Goal: Information Seeking & Learning: Check status

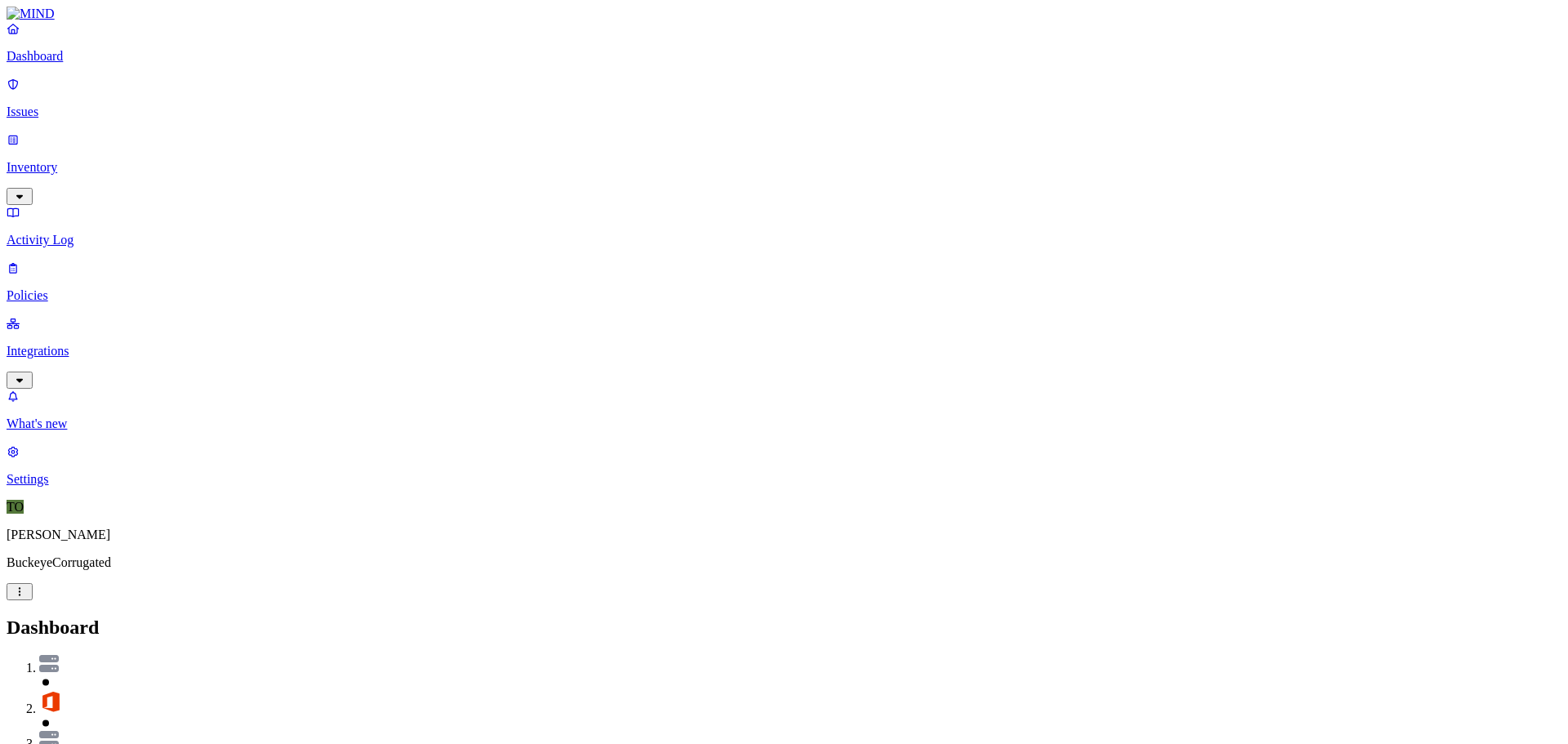
click at [56, 343] on p "Integrations" at bounding box center [784, 350] width 1555 height 14
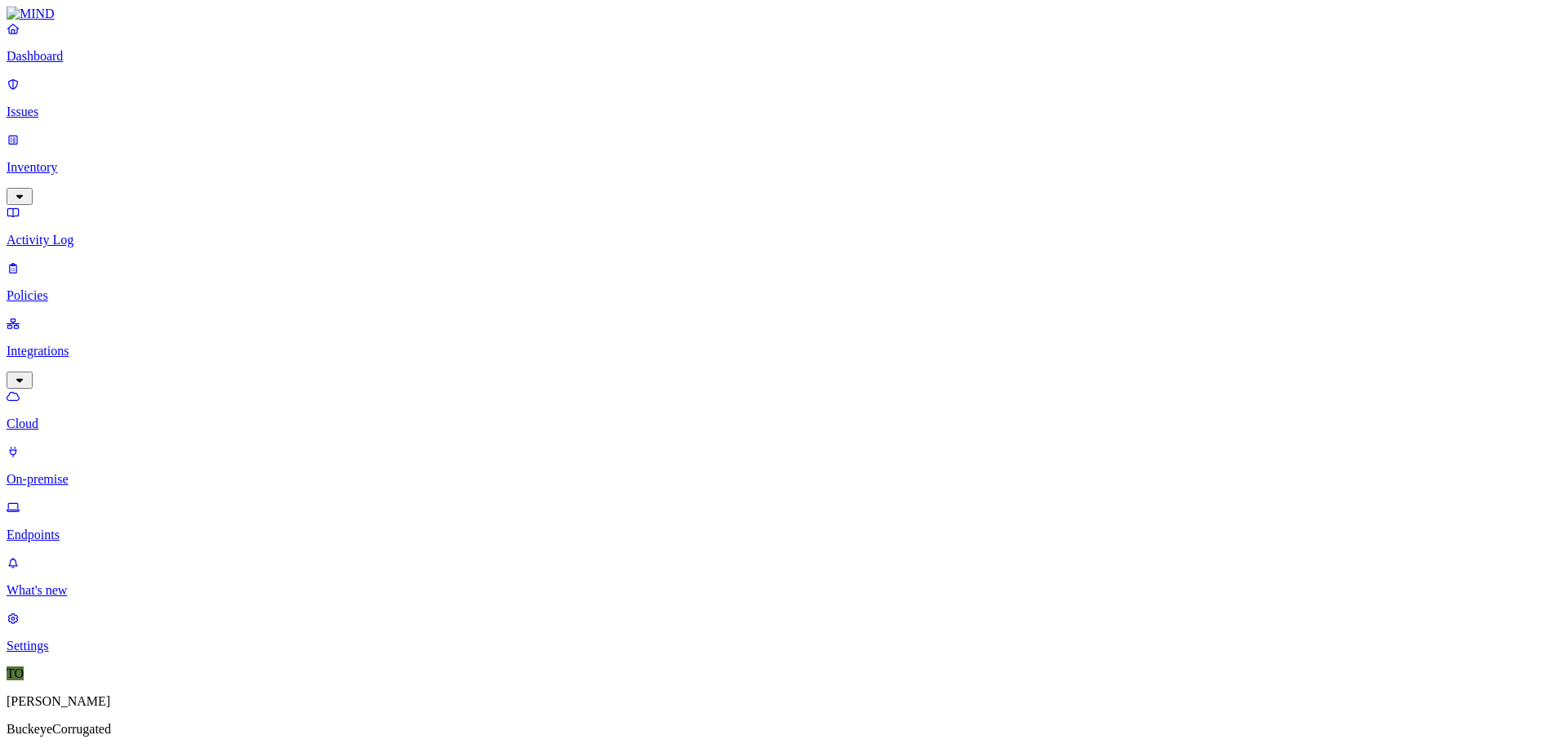
click at [91, 64] on p "Dashboard" at bounding box center [784, 55] width 1555 height 14
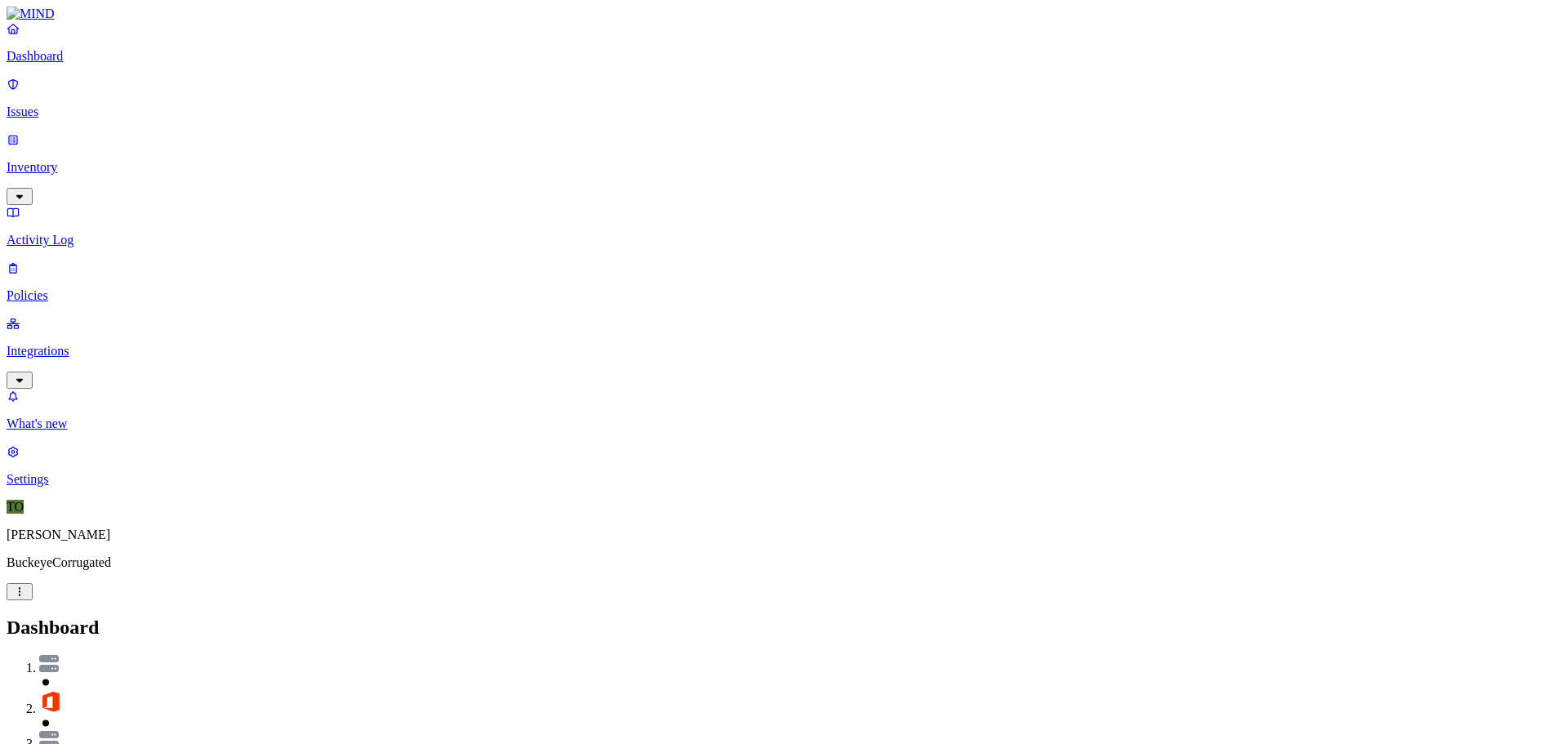
click at [64, 105] on p "Issues" at bounding box center [784, 111] width 1555 height 14
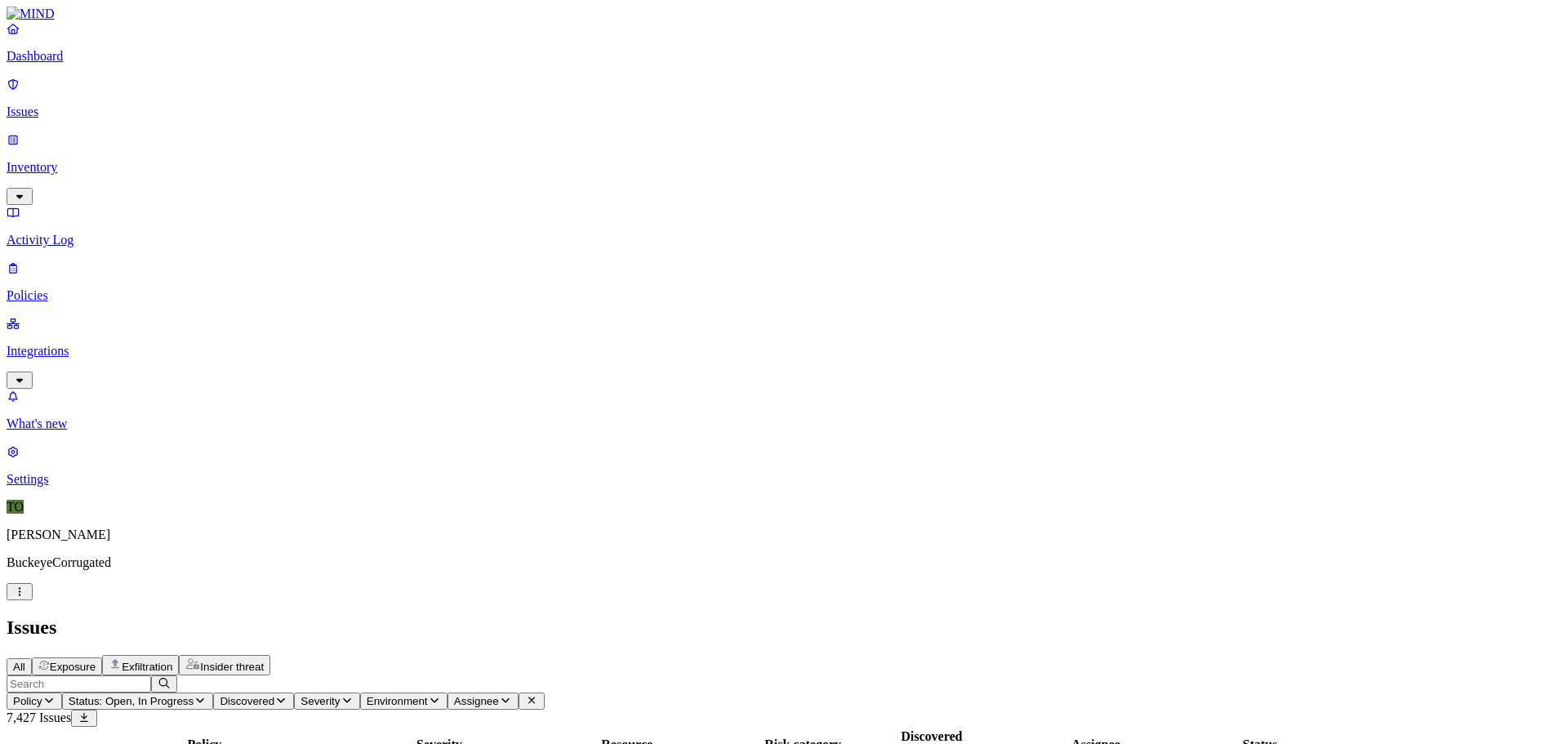
scroll to position [245, 0]
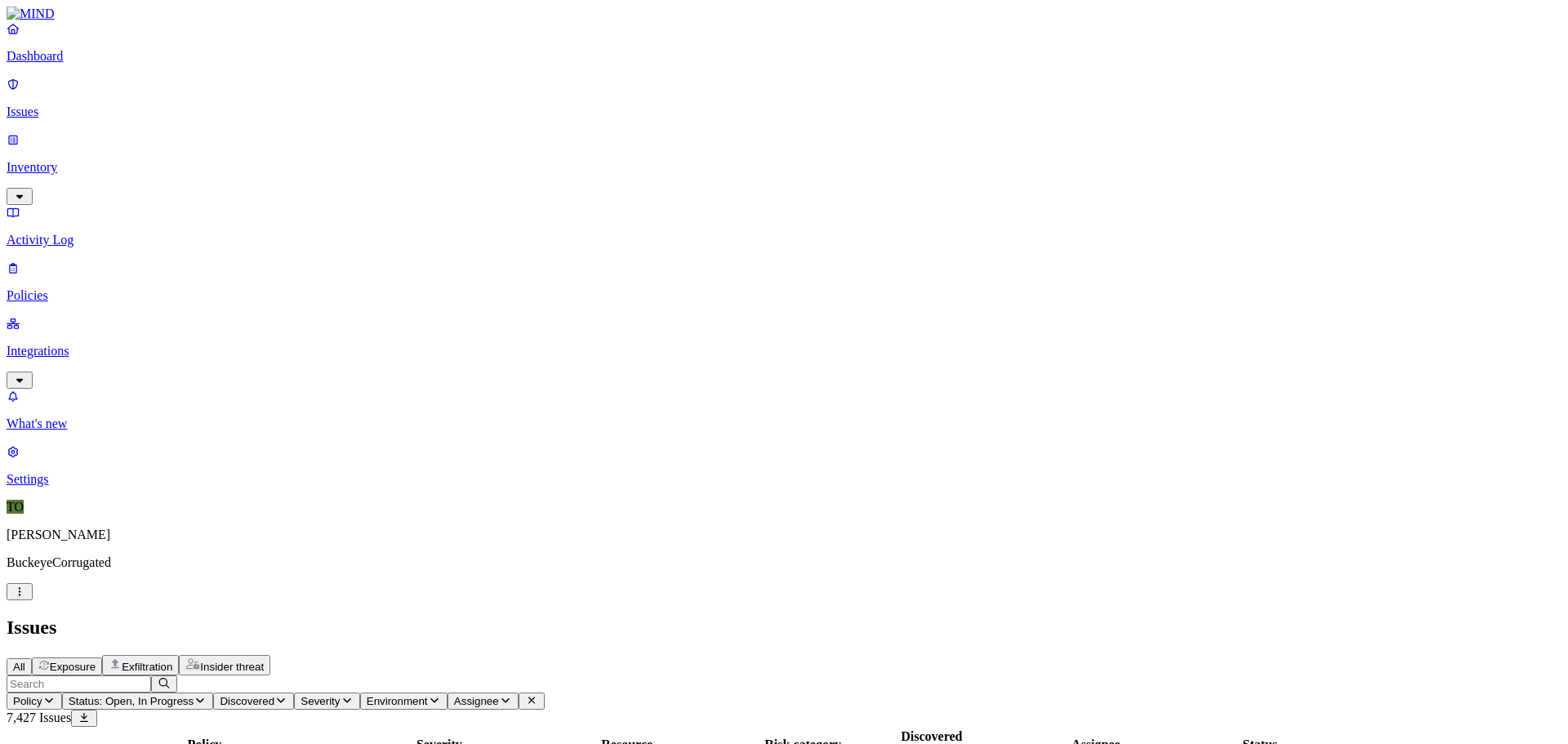
scroll to position [437, 0]
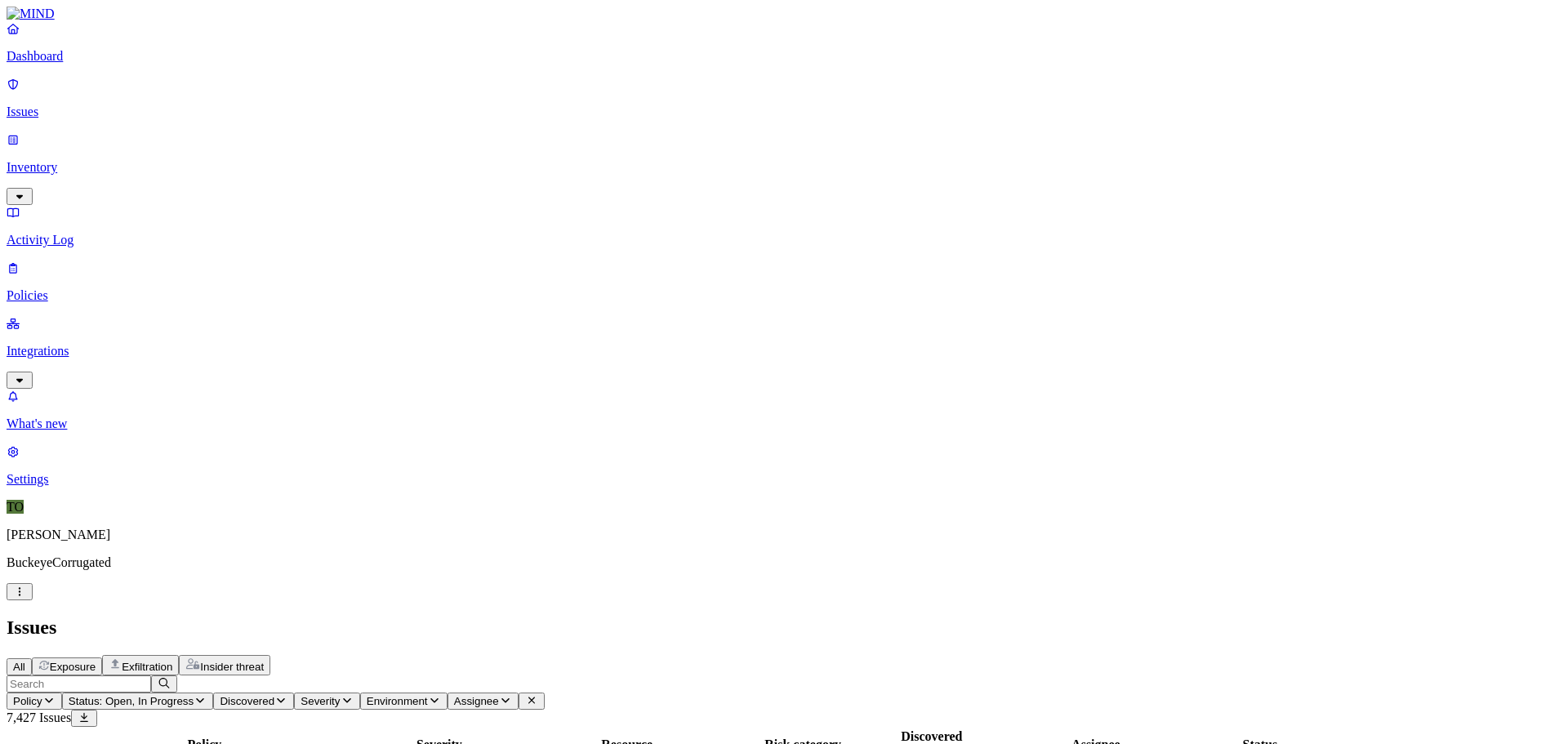
click at [274, 695] on span "Discovered" at bounding box center [247, 700] width 54 height 12
click at [62, 693] on button "Policy" at bounding box center [34, 701] width 55 height 17
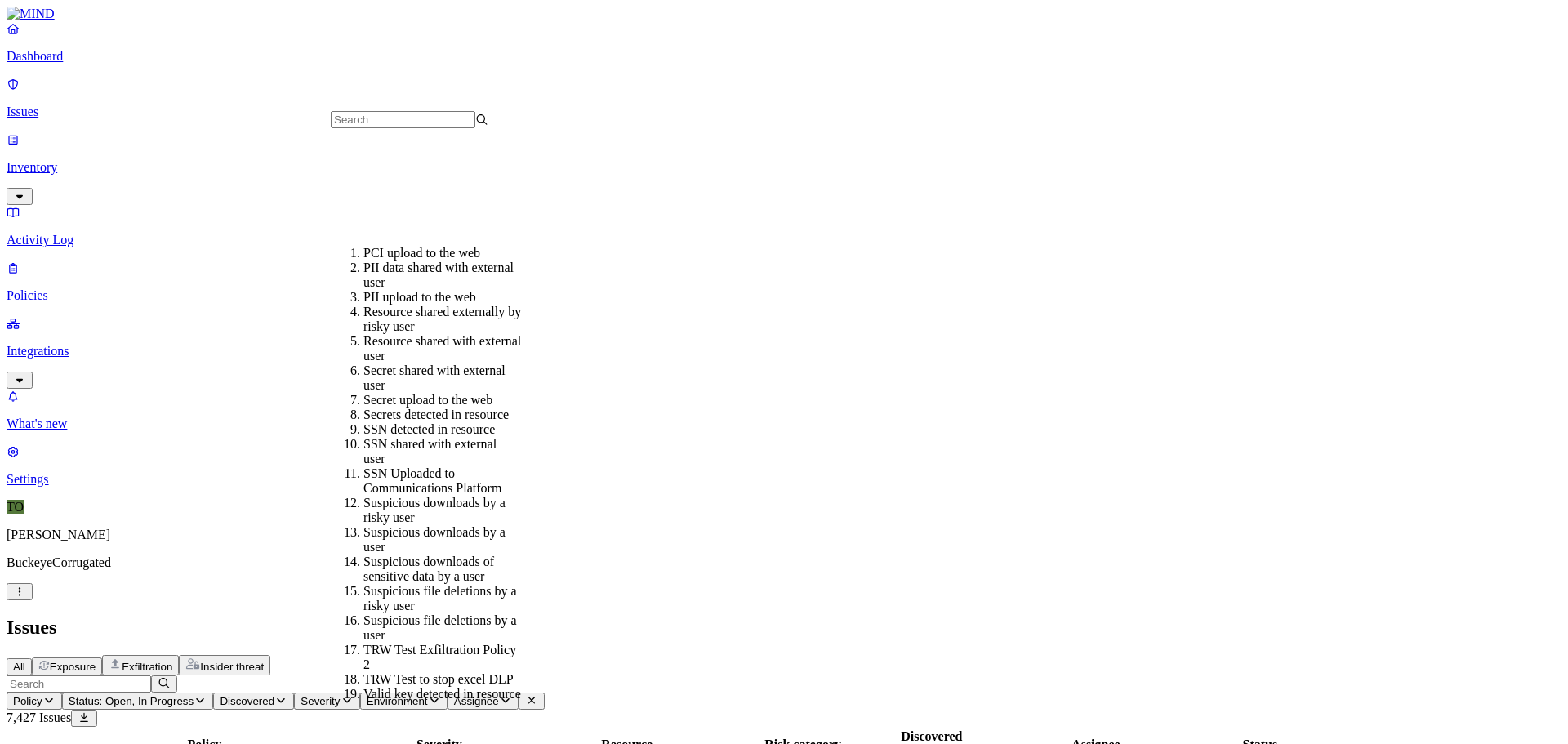
scroll to position [245, 0]
click at [406, 422] on div "SSN detected in resource" at bounding box center [443, 429] width 158 height 14
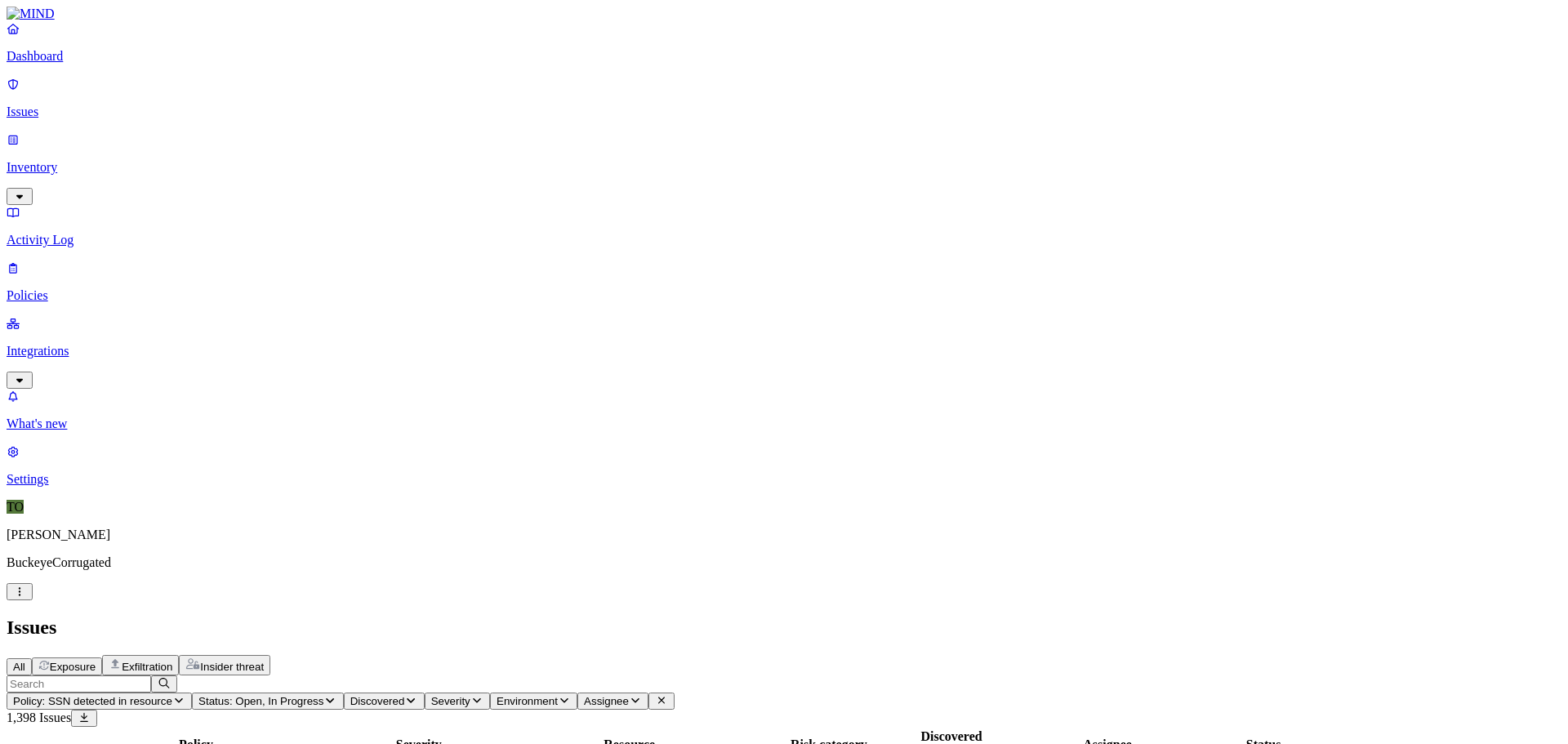
scroll to position [437, 0]
